Goal: Use online tool/utility: Utilize a website feature to perform a specific function

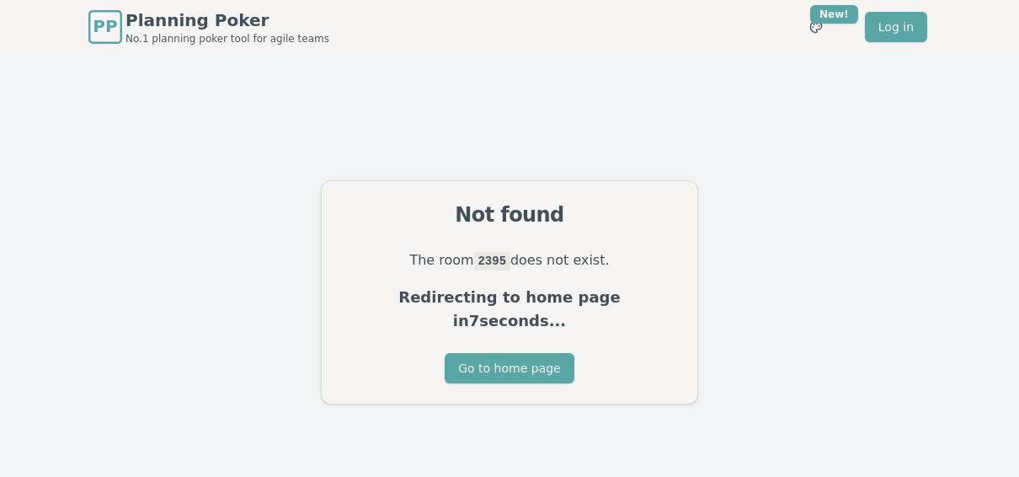
click at [109, 22] on span "PP" at bounding box center [105, 26] width 24 height 25
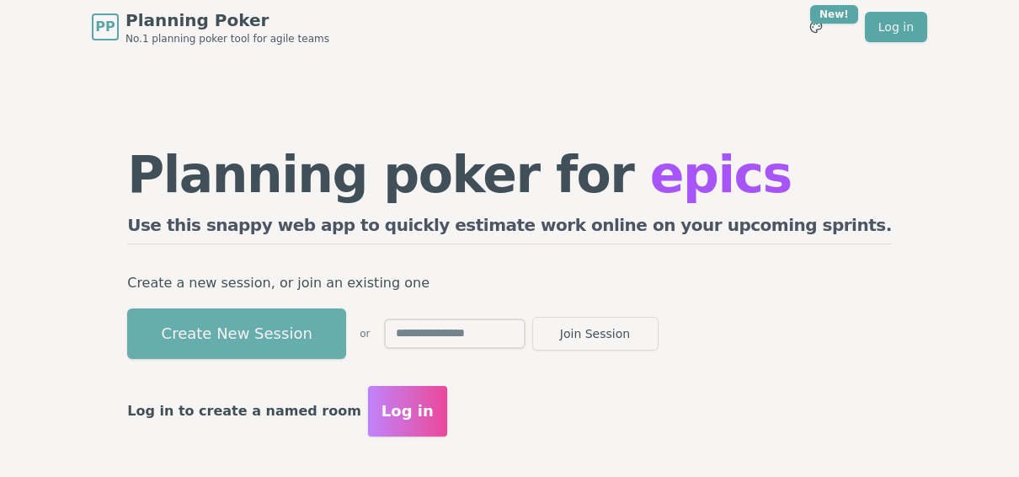
click at [346, 333] on button "Create New Session" at bounding box center [236, 333] width 219 height 51
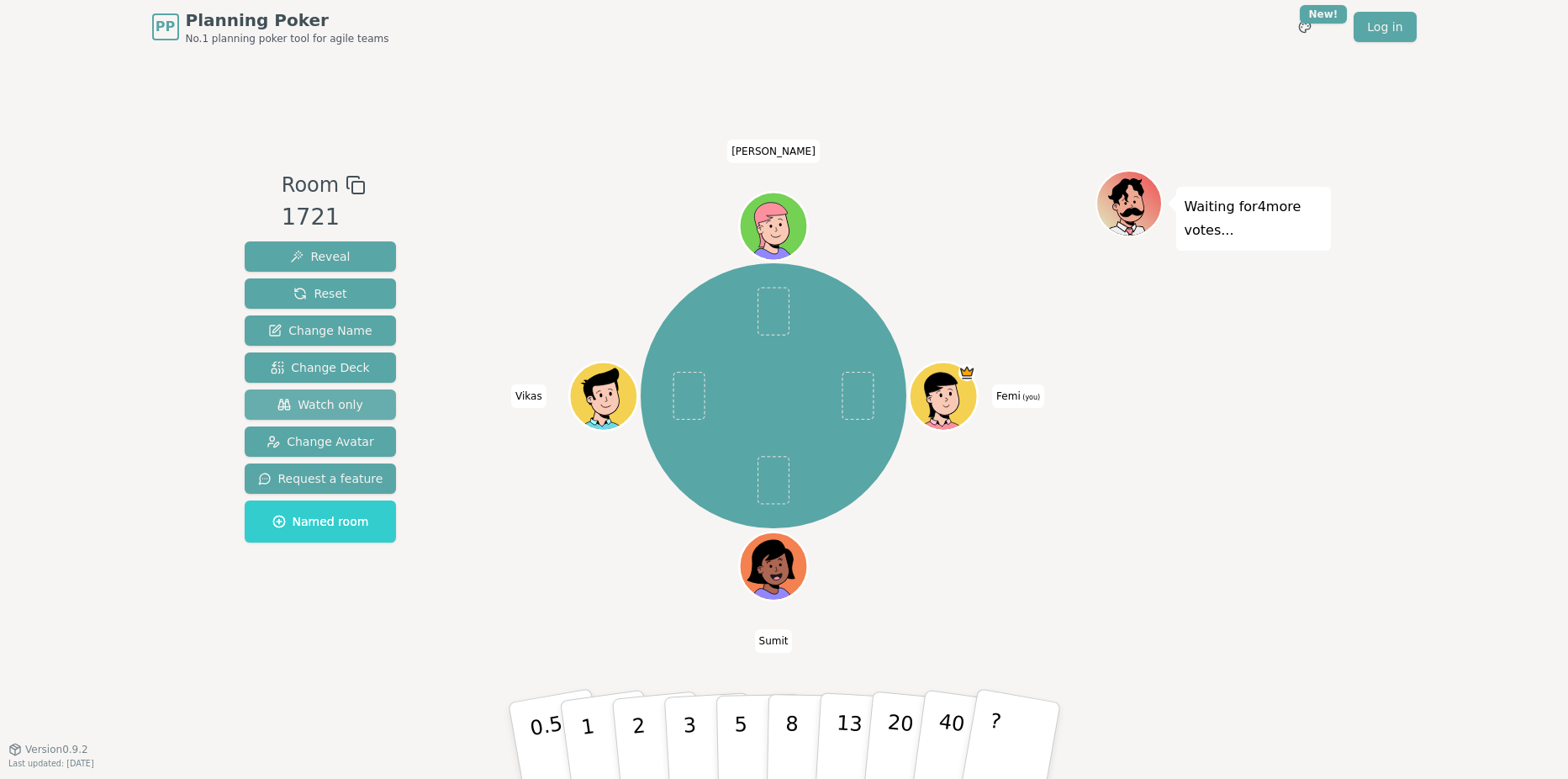
click at [310, 391] on button "Watch only" at bounding box center [321, 404] width 152 height 30
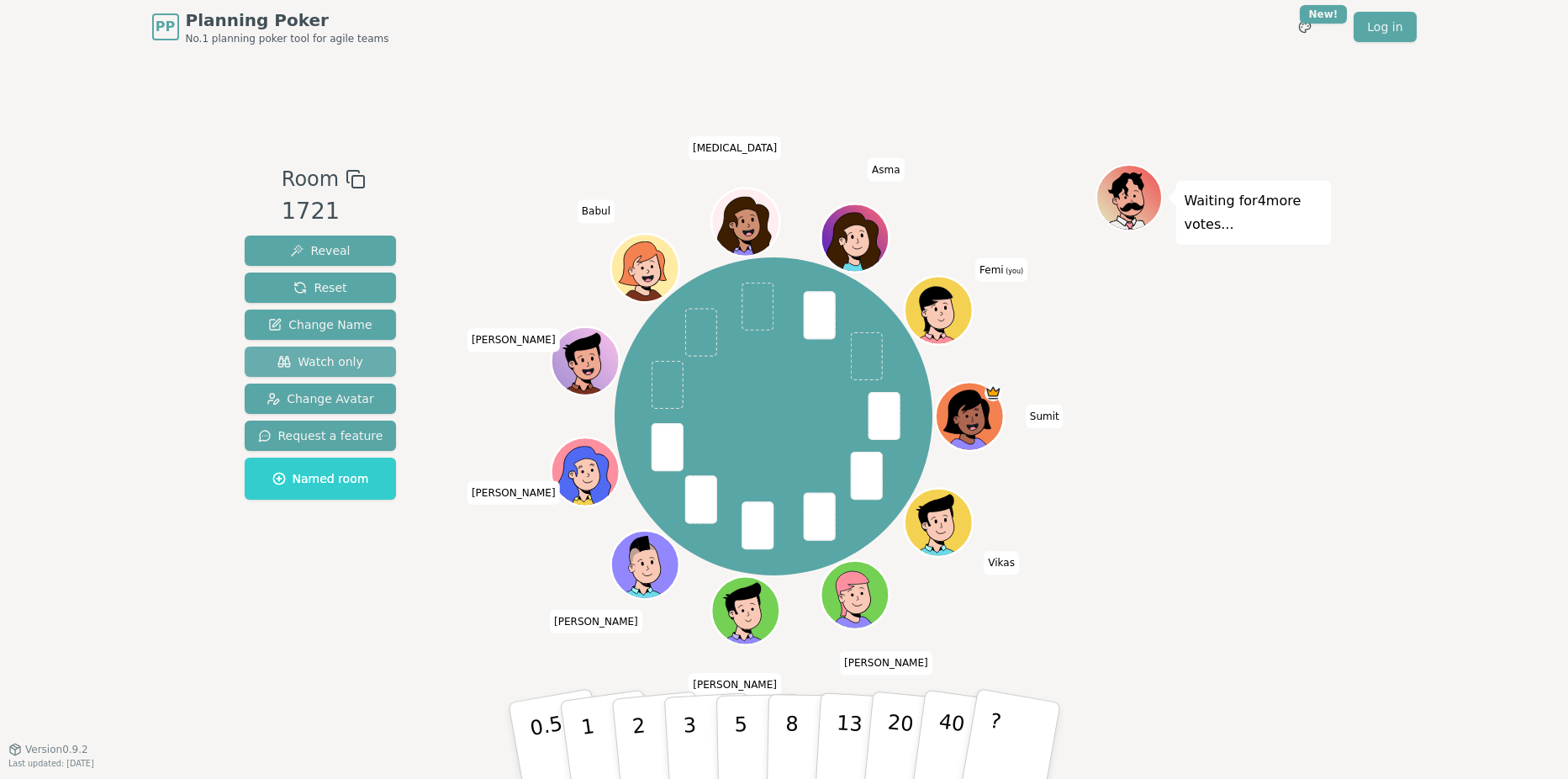
click at [285, 366] on span "Watch only" at bounding box center [321, 362] width 86 height 17
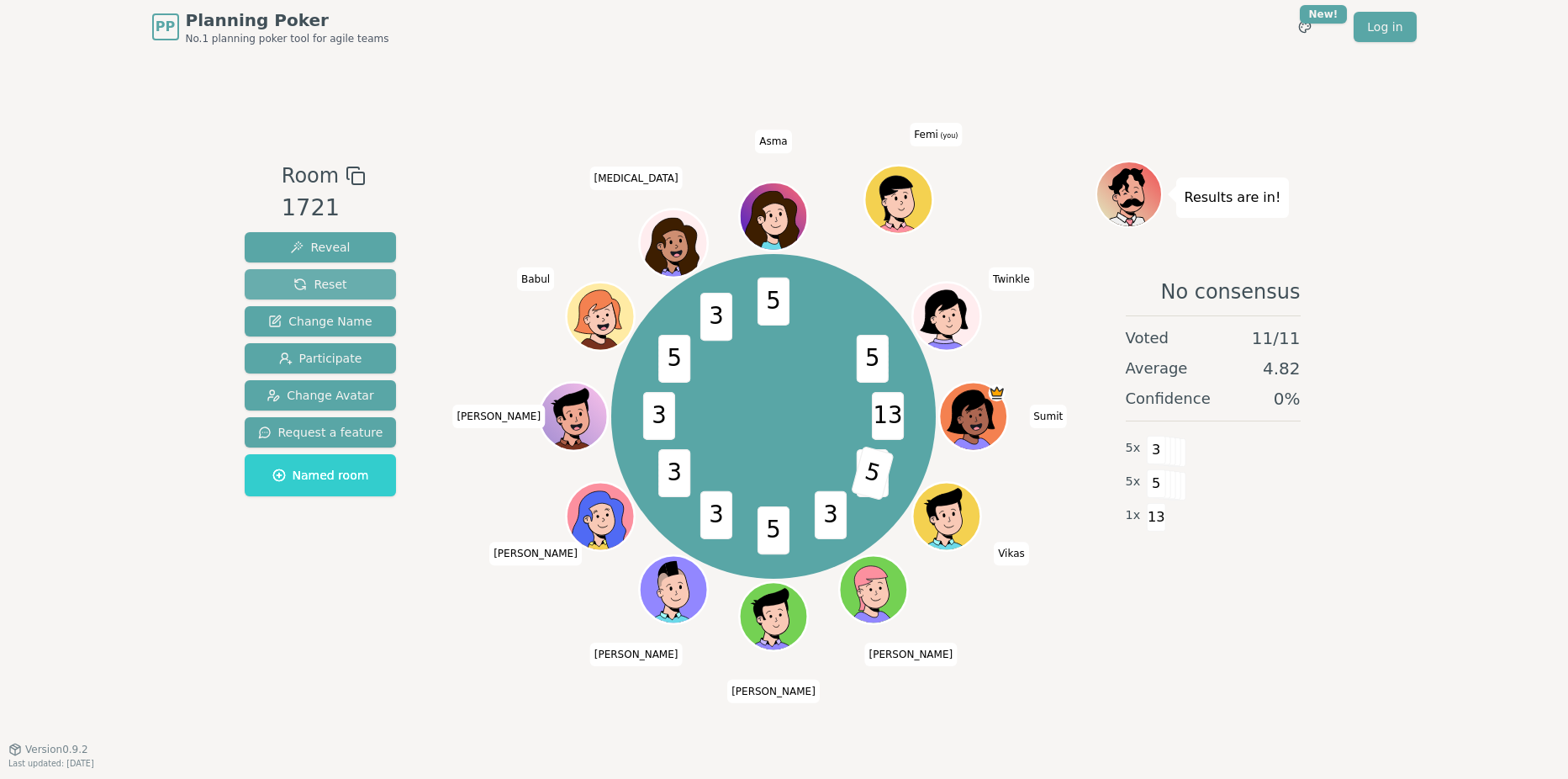
click at [331, 285] on span "Reset" at bounding box center [320, 284] width 53 height 17
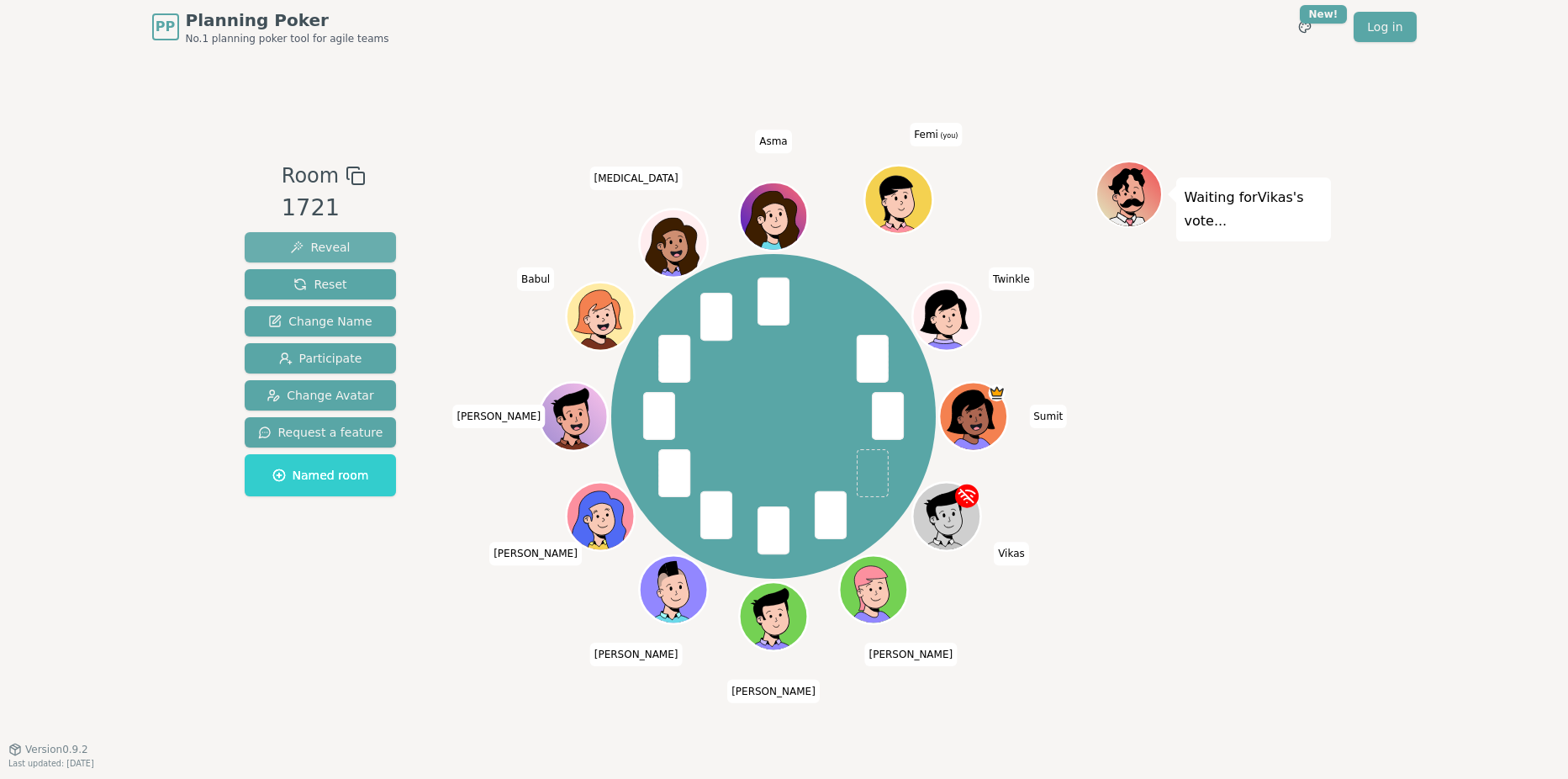
click at [329, 252] on span "Reveal" at bounding box center [320, 247] width 60 height 17
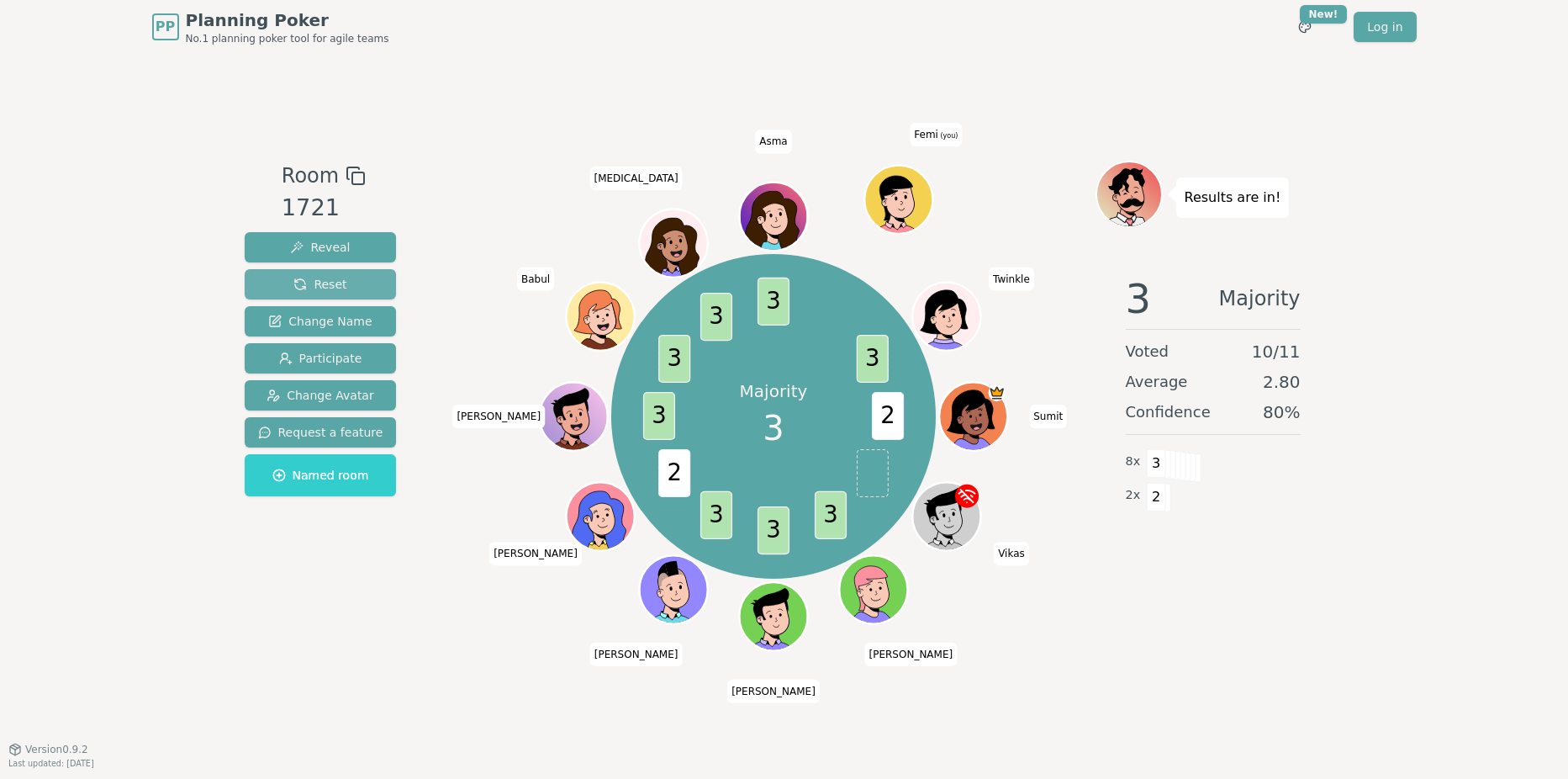
click at [331, 287] on span "Reset" at bounding box center [320, 284] width 53 height 17
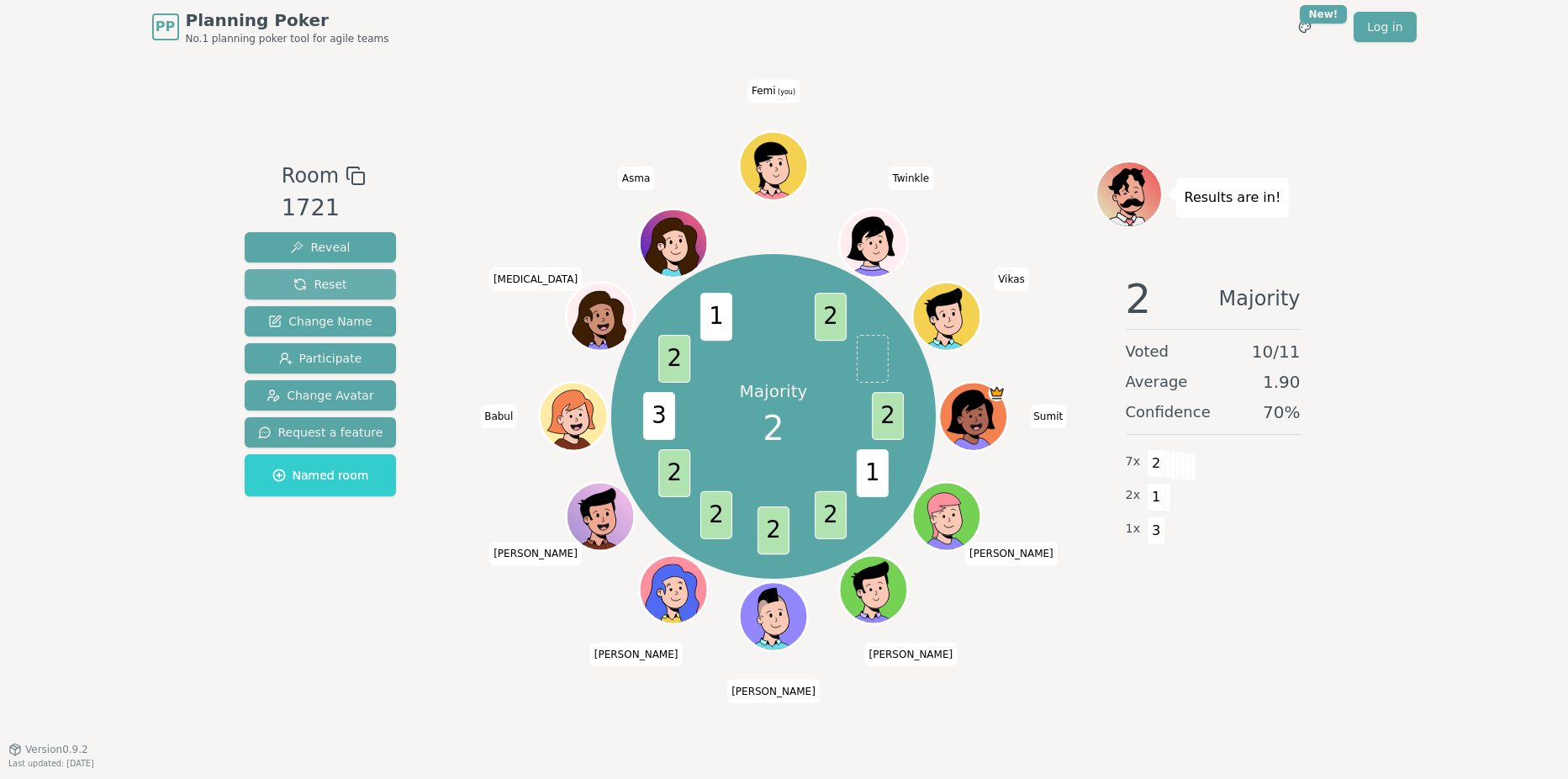
click at [333, 283] on span "Reset" at bounding box center [320, 284] width 53 height 17
